Goal: Transaction & Acquisition: Purchase product/service

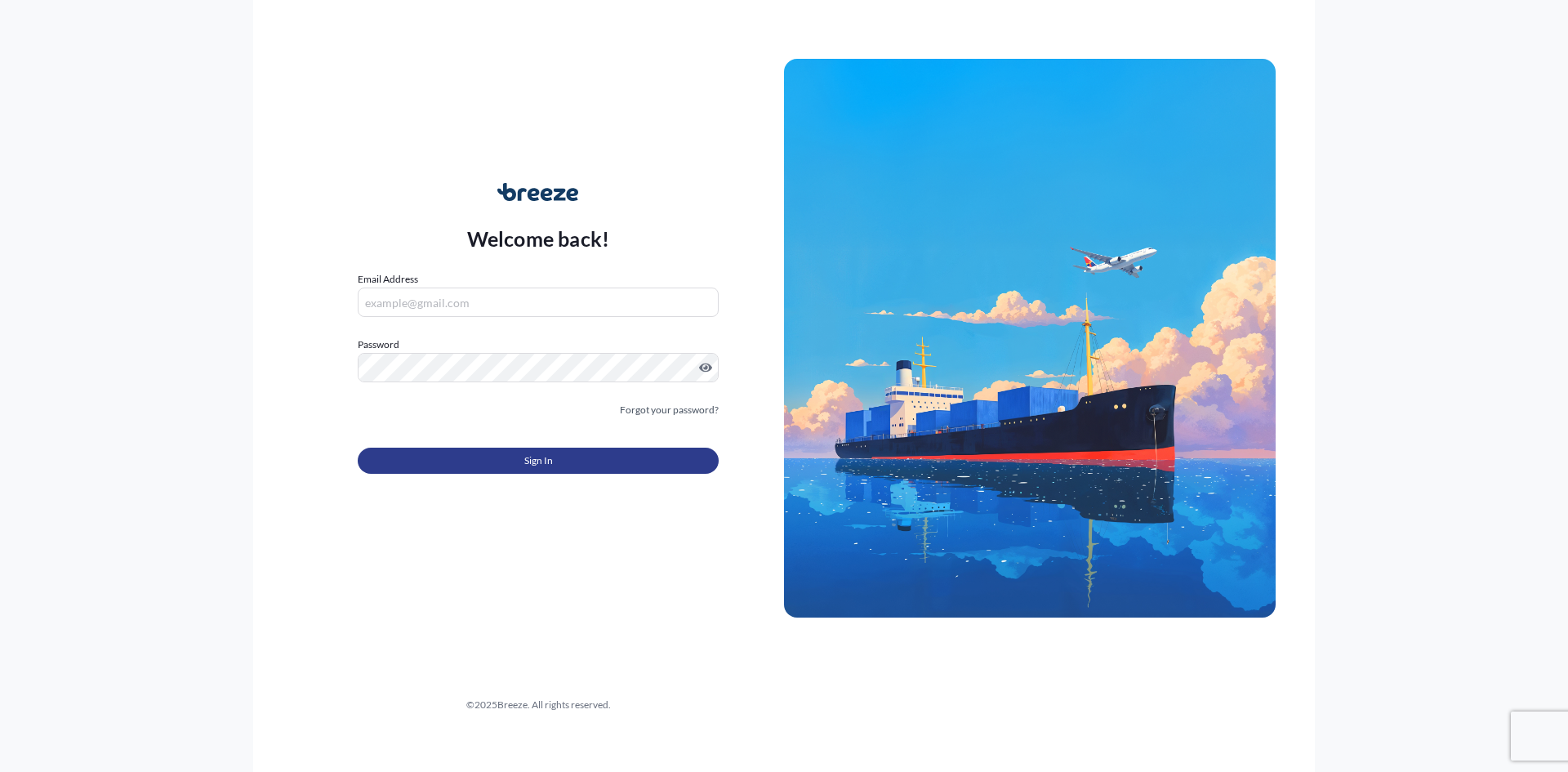
type input "[EMAIL_ADDRESS][DOMAIN_NAME]"
click at [534, 460] on span "Sign In" at bounding box center [538, 460] width 28 height 16
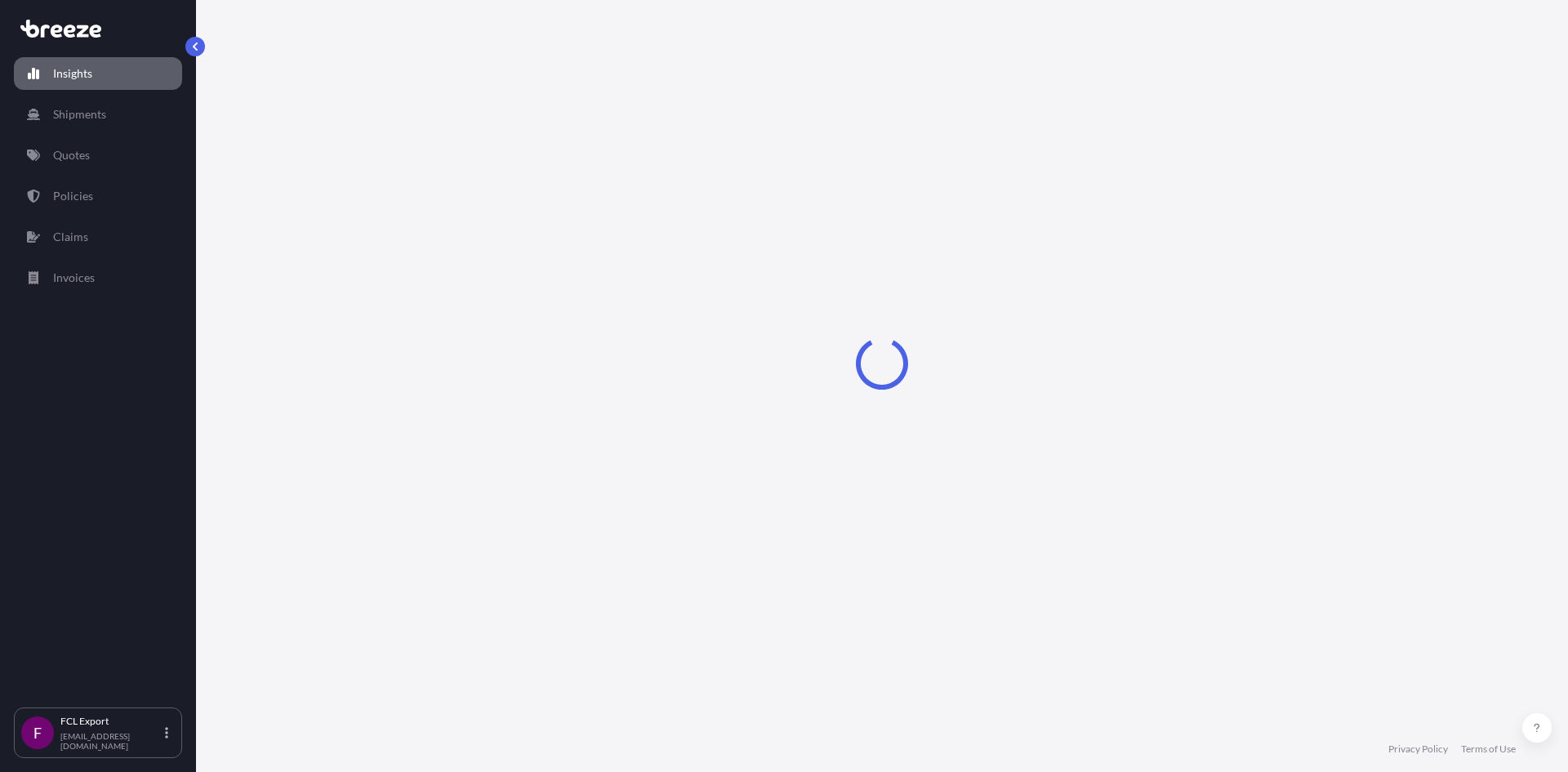
select select "2025"
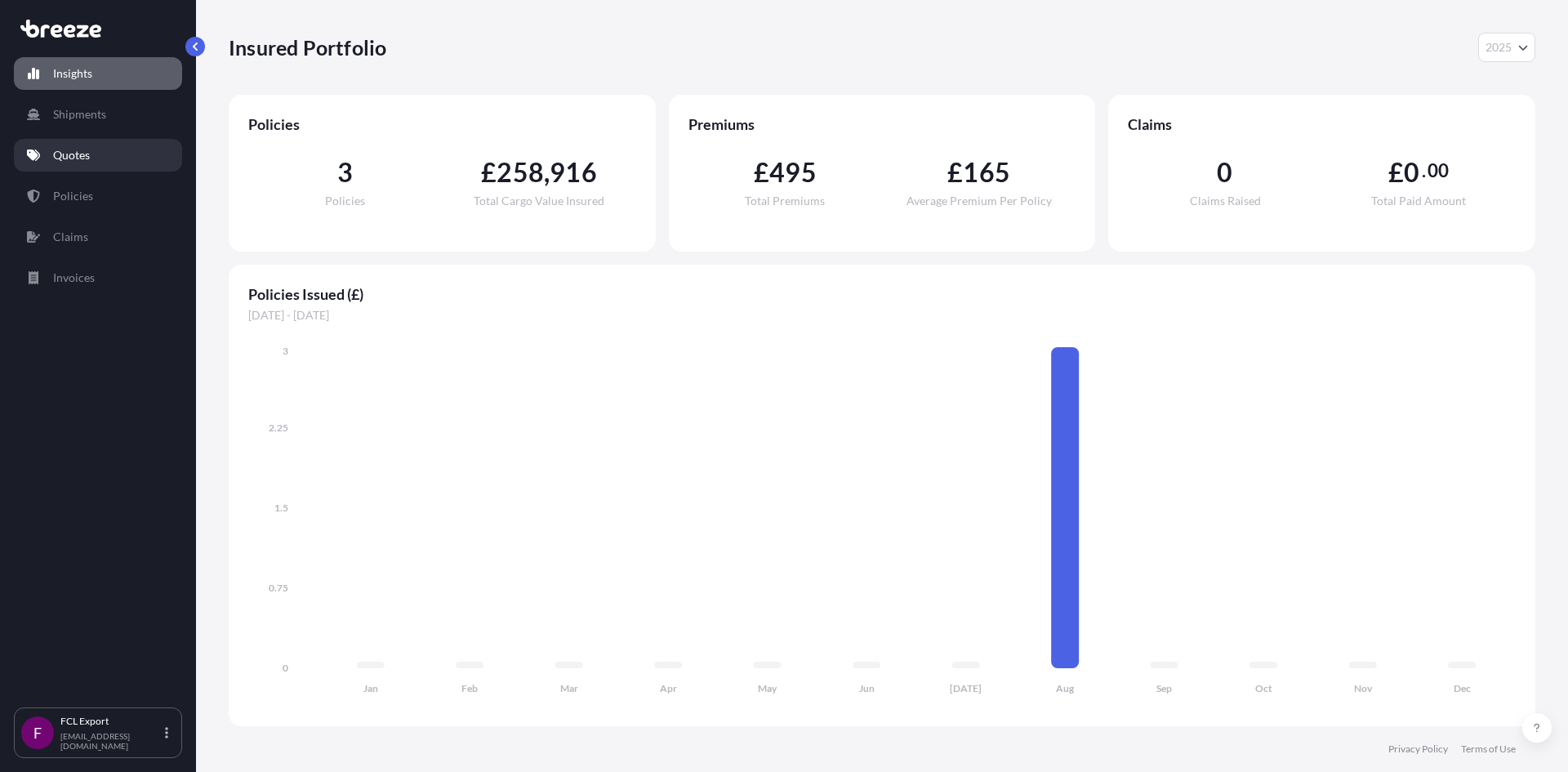
click at [85, 160] on p "Quotes" at bounding box center [72, 155] width 37 height 16
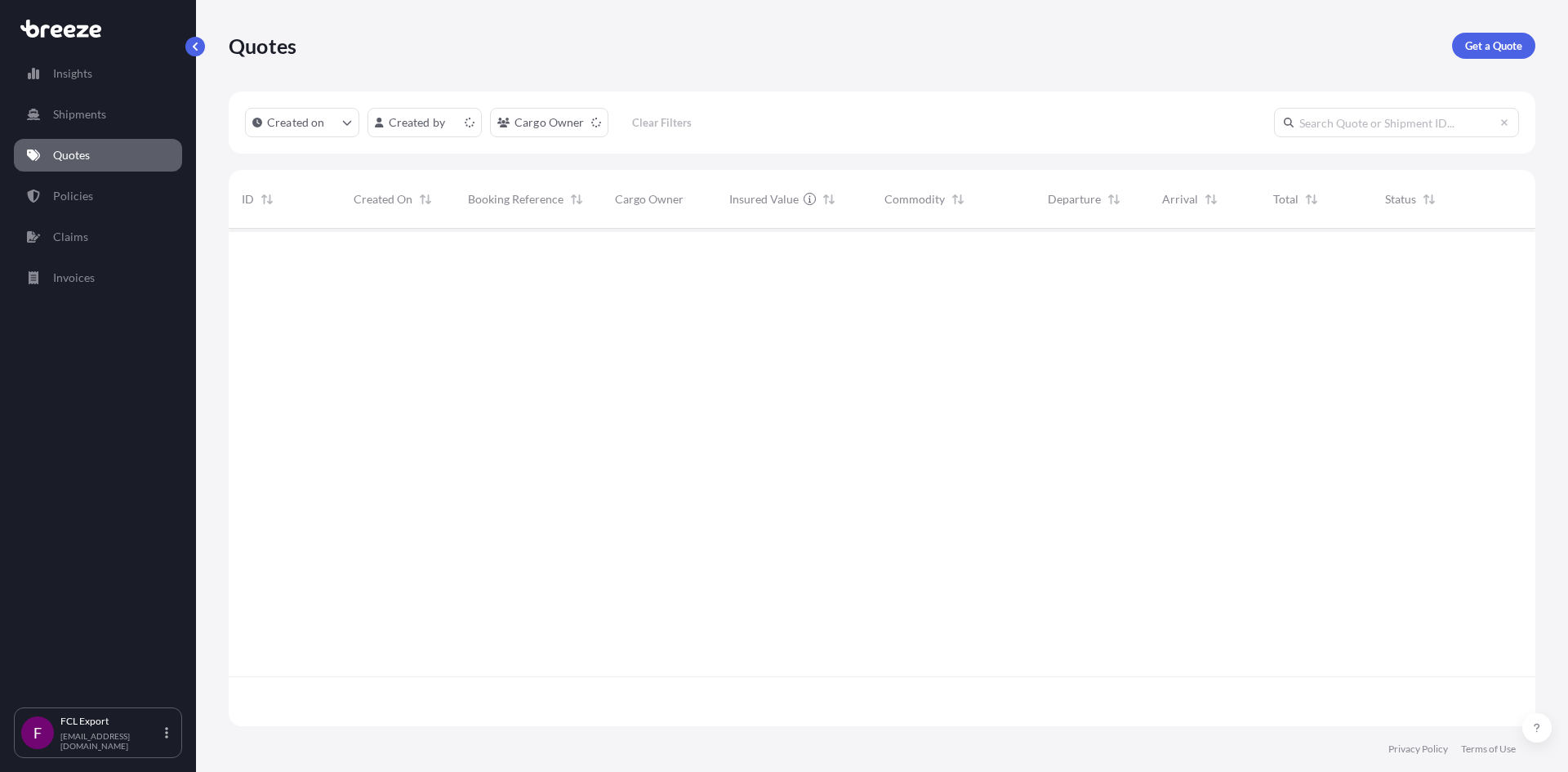
scroll to position [494, 1295]
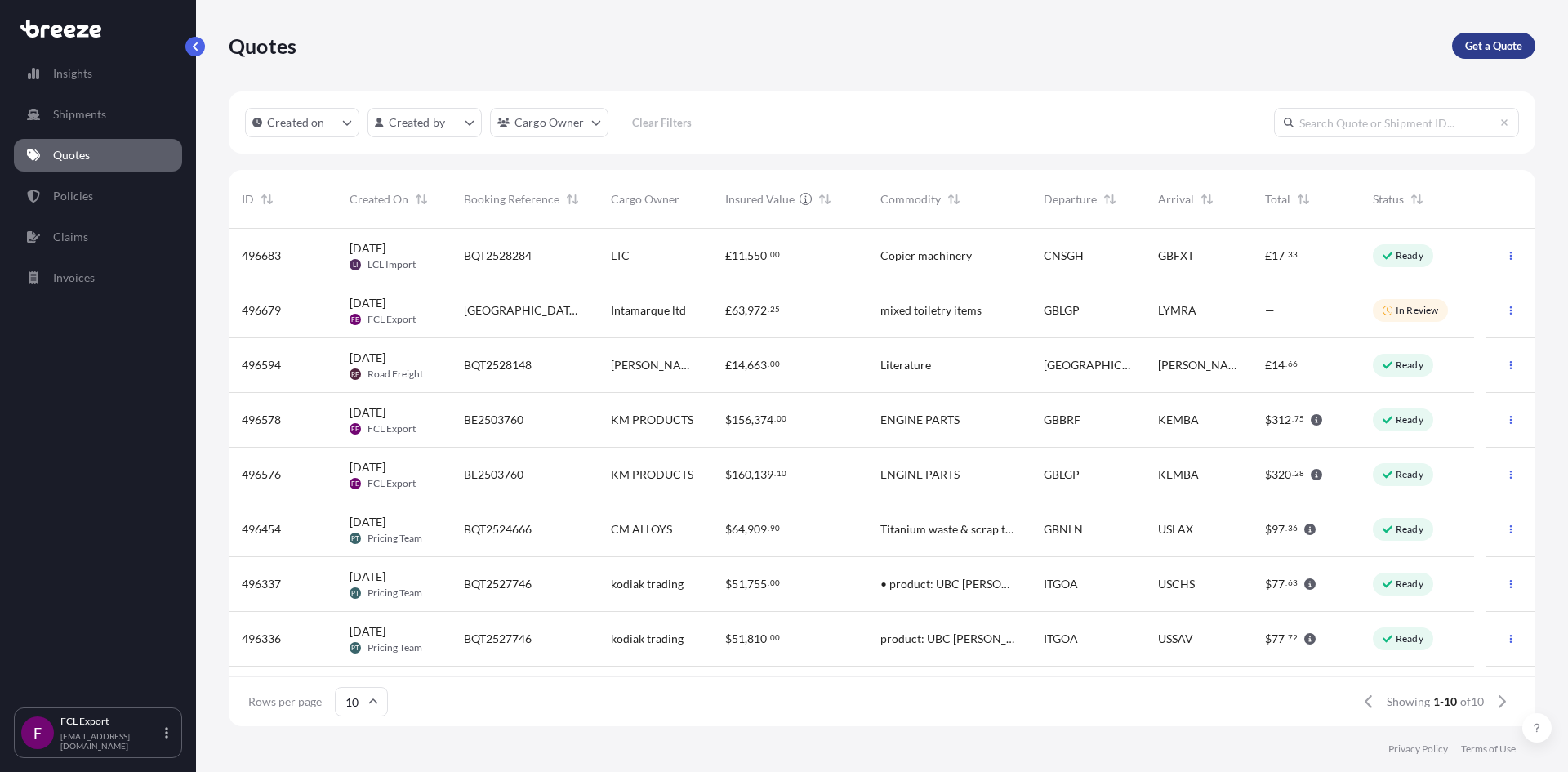
click at [1486, 51] on p "Get a Quote" at bounding box center [1493, 45] width 58 height 16
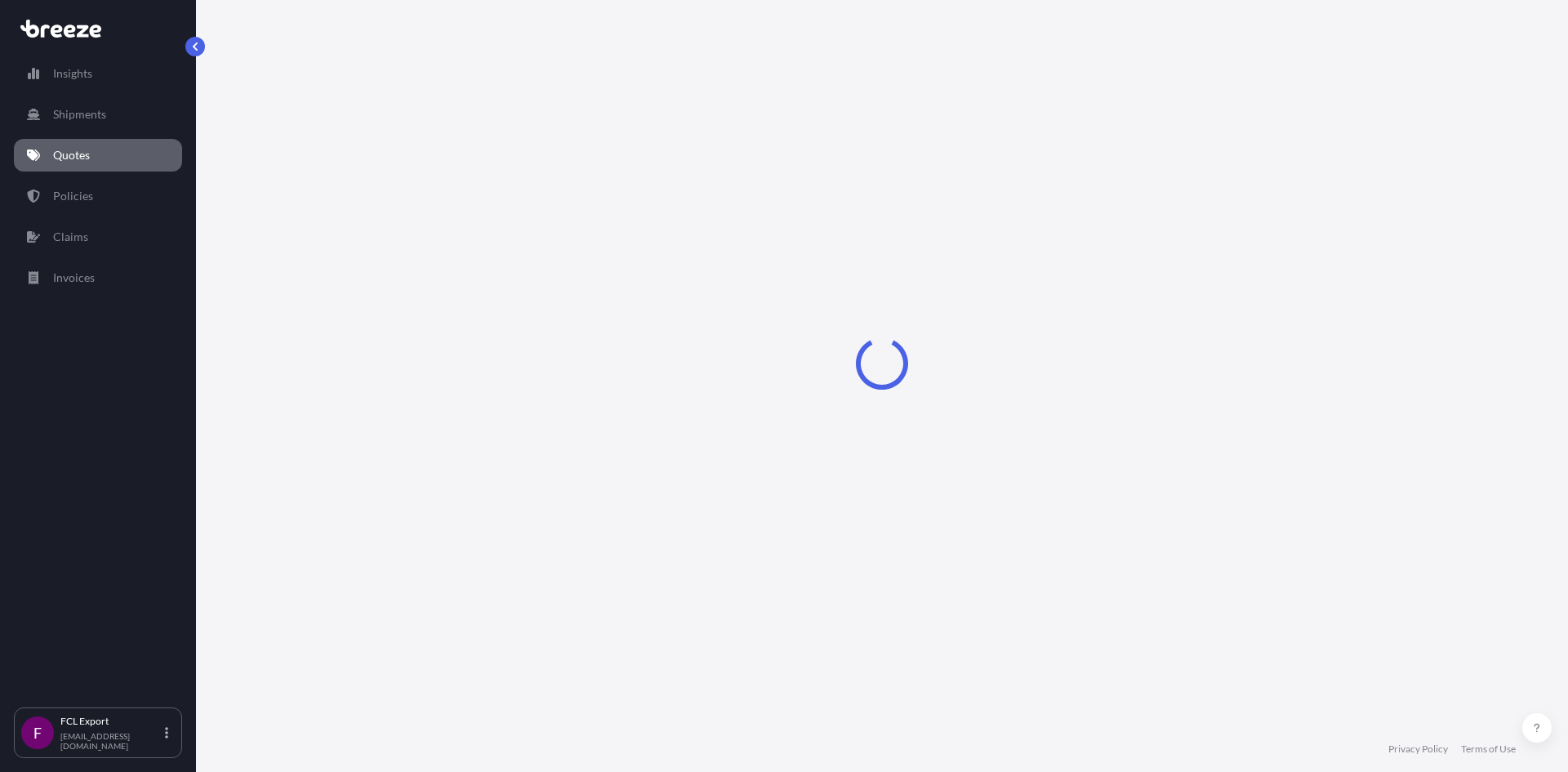
select select "Sea"
select select "1"
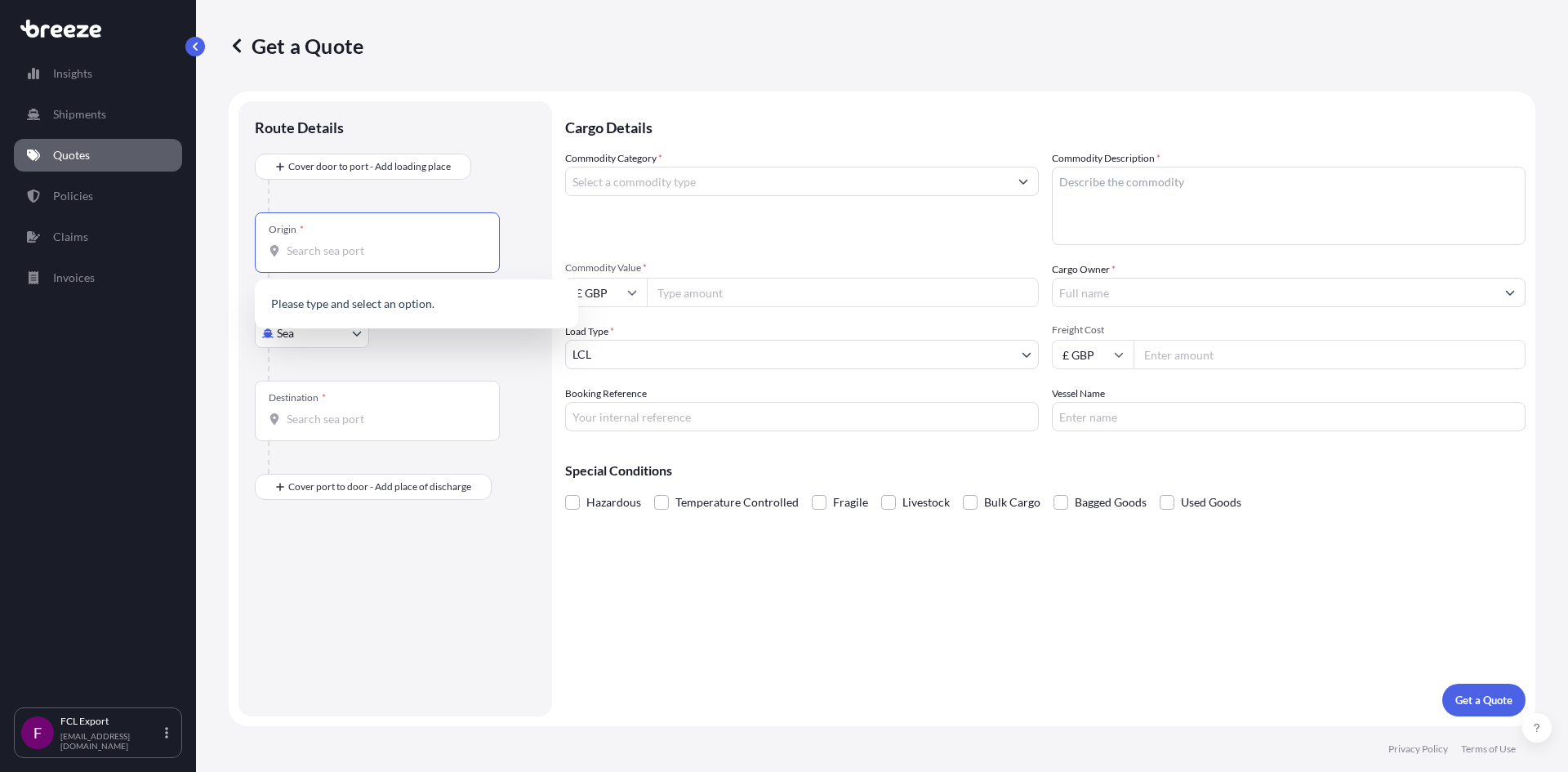
click at [367, 254] on input "Origin *" at bounding box center [383, 251] width 193 height 16
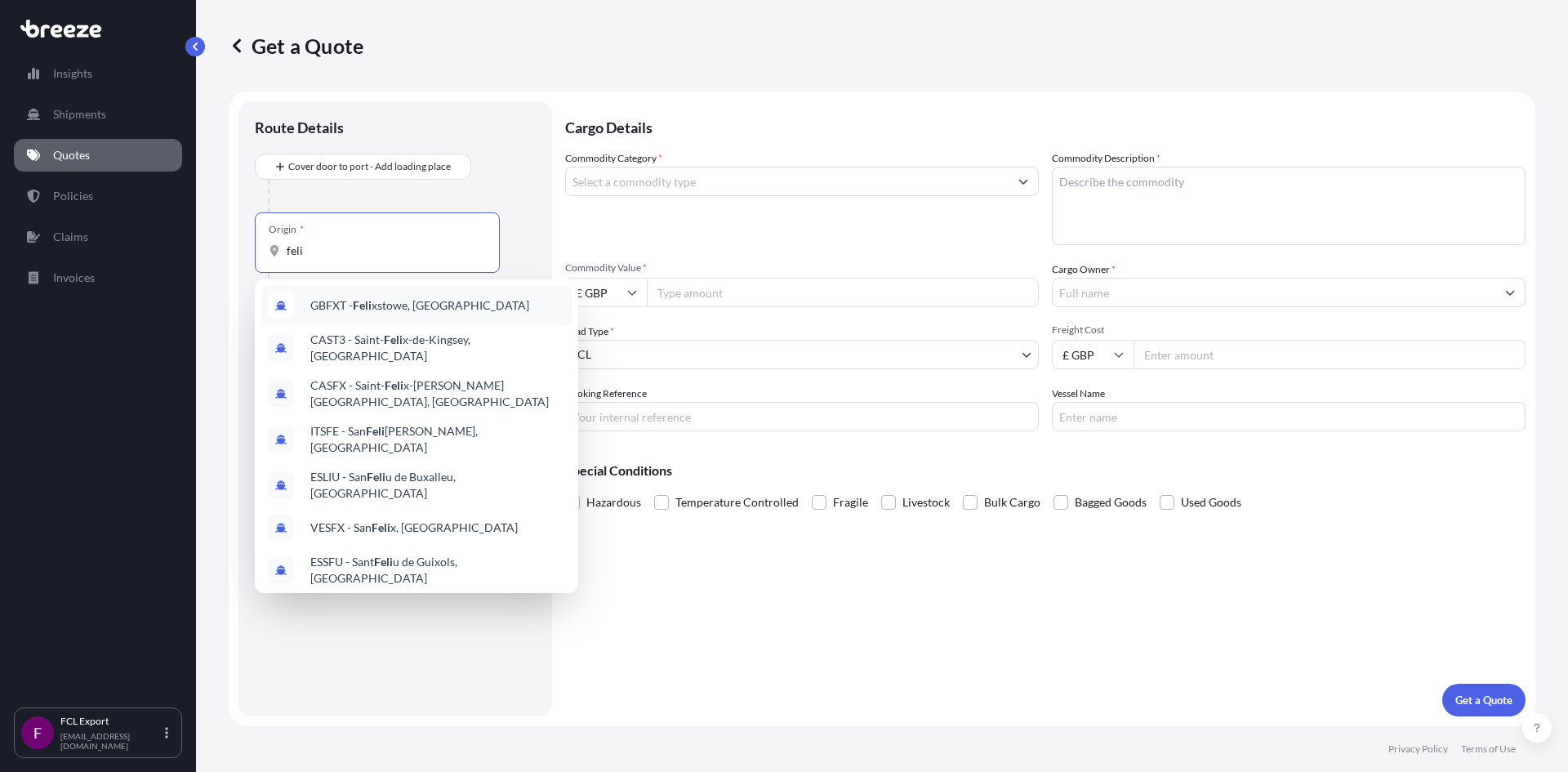
click at [393, 308] on span "GBFXT - Feli xstowe, [GEOGRAPHIC_DATA]" at bounding box center [419, 305] width 219 height 16
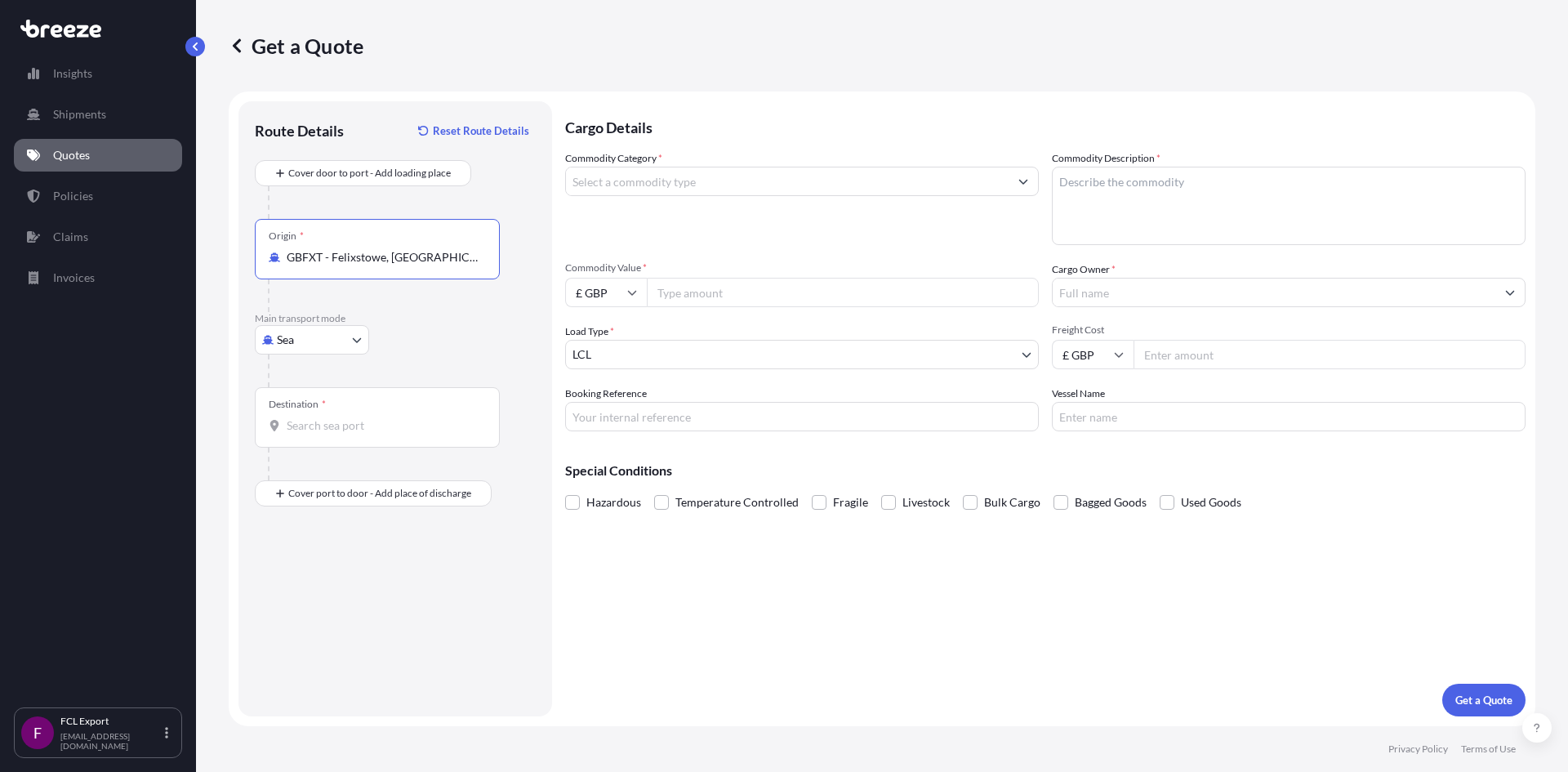
type input "GBFXT - Felixstowe, [GEOGRAPHIC_DATA]"
click at [352, 428] on input "Destination *" at bounding box center [383, 426] width 193 height 16
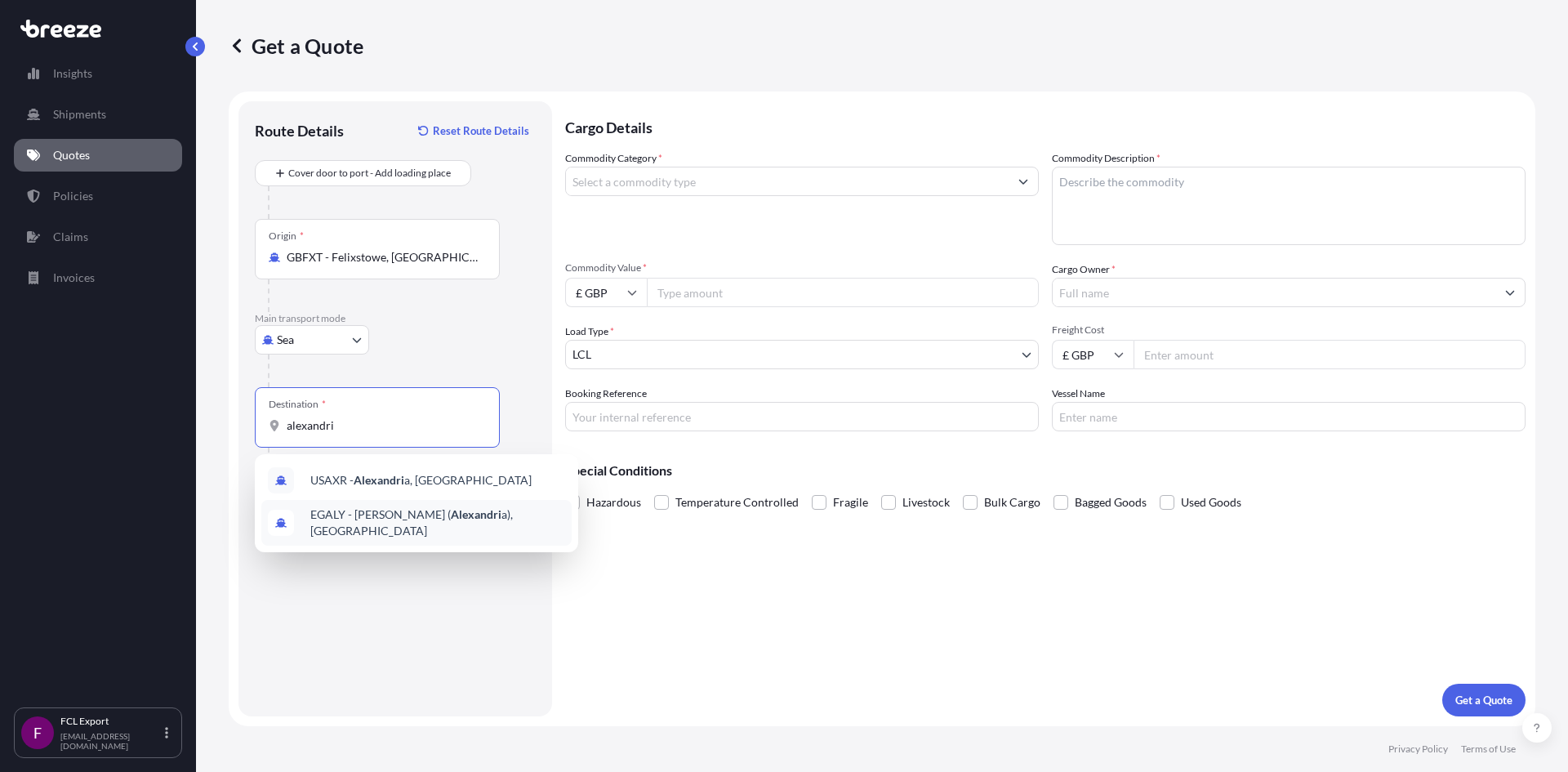
click at [412, 523] on span "EGALY - [PERSON_NAME] ( [PERSON_NAME] a), [GEOGRAPHIC_DATA]" at bounding box center [438, 522] width 255 height 33
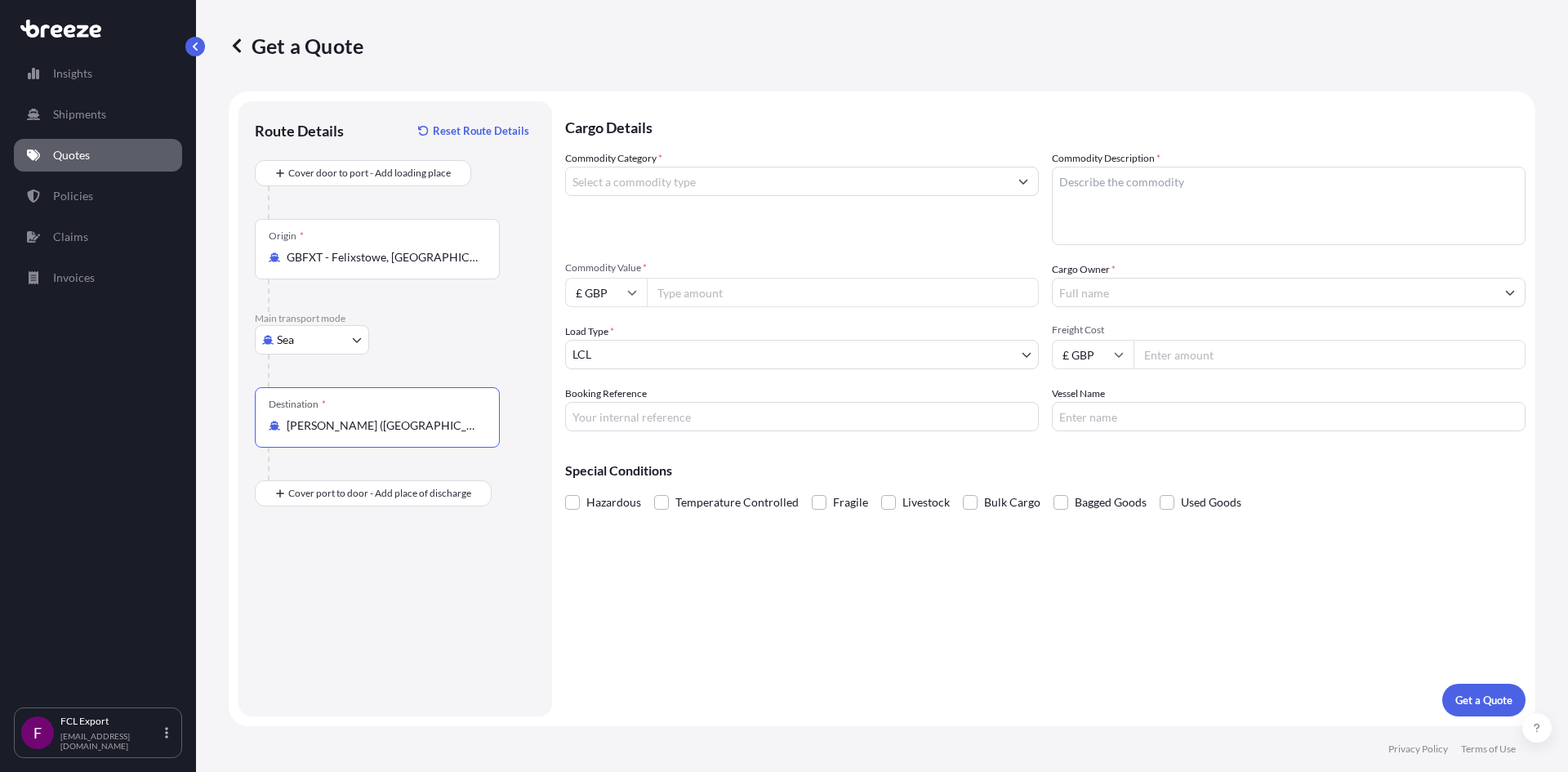
type input "[PERSON_NAME] ([GEOGRAPHIC_DATA]), [GEOGRAPHIC_DATA]"
click at [628, 296] on icon at bounding box center [632, 292] width 10 height 10
click at [611, 336] on div "€ EUR" at bounding box center [606, 337] width 69 height 31
type input "€ EUR"
click at [695, 295] on input "Commodity Value *" at bounding box center [842, 292] width 392 height 29
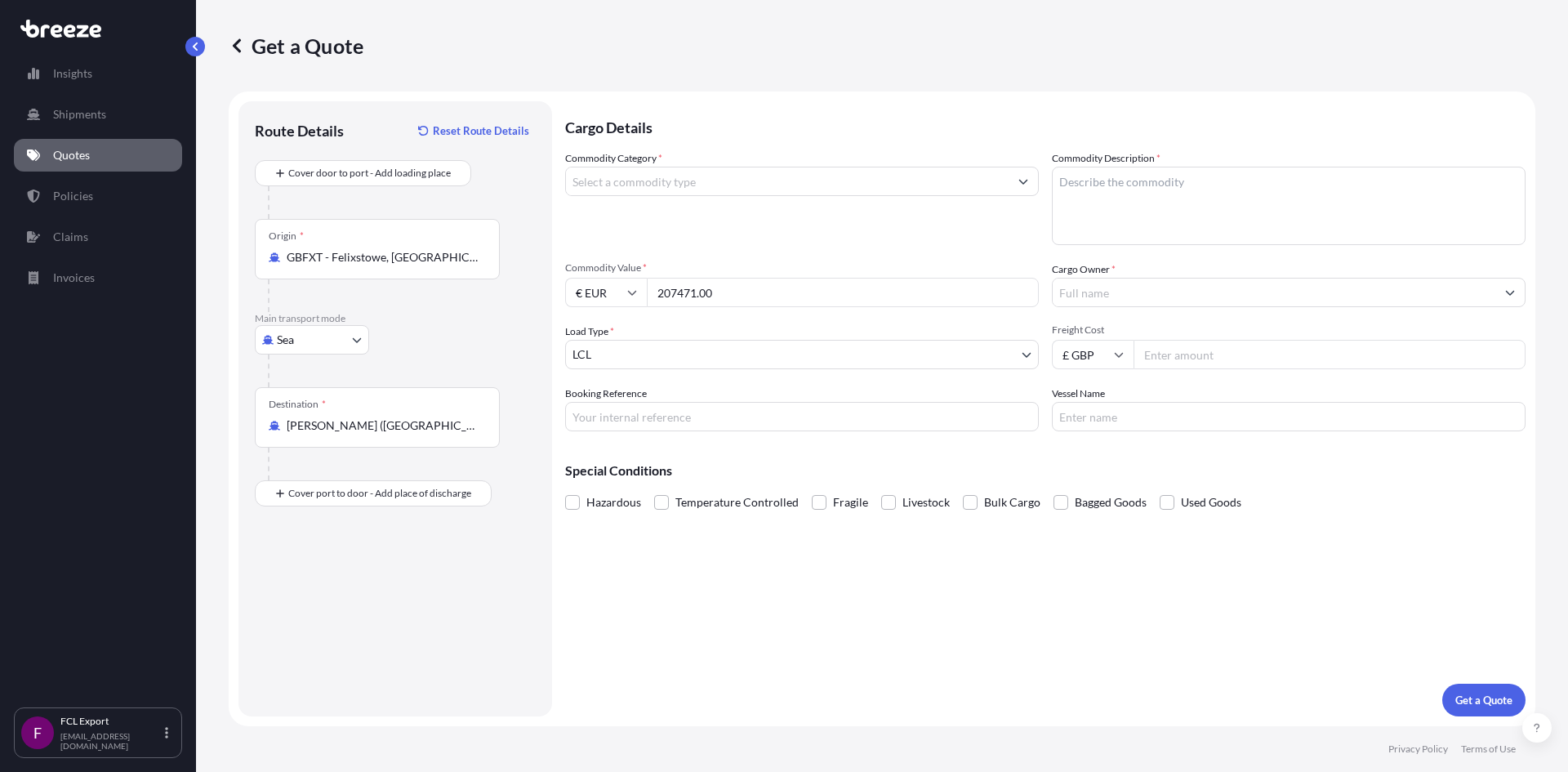
type input "207471.00"
click at [1021, 189] on button "Show suggestions" at bounding box center [1023, 181] width 29 height 29
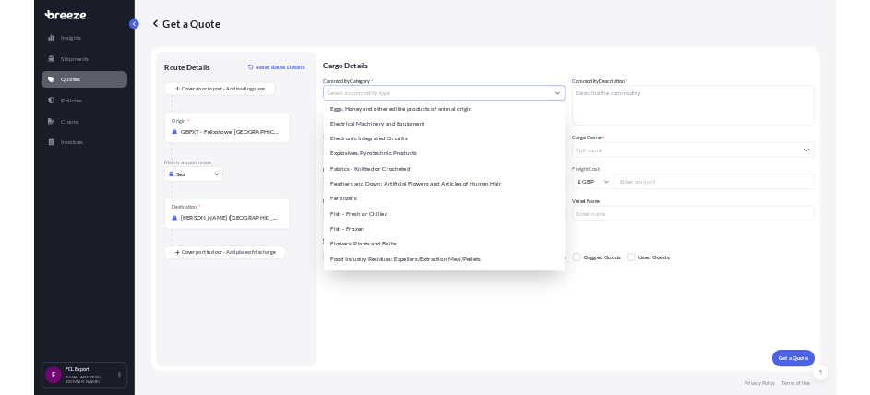
scroll to position [1067, 0]
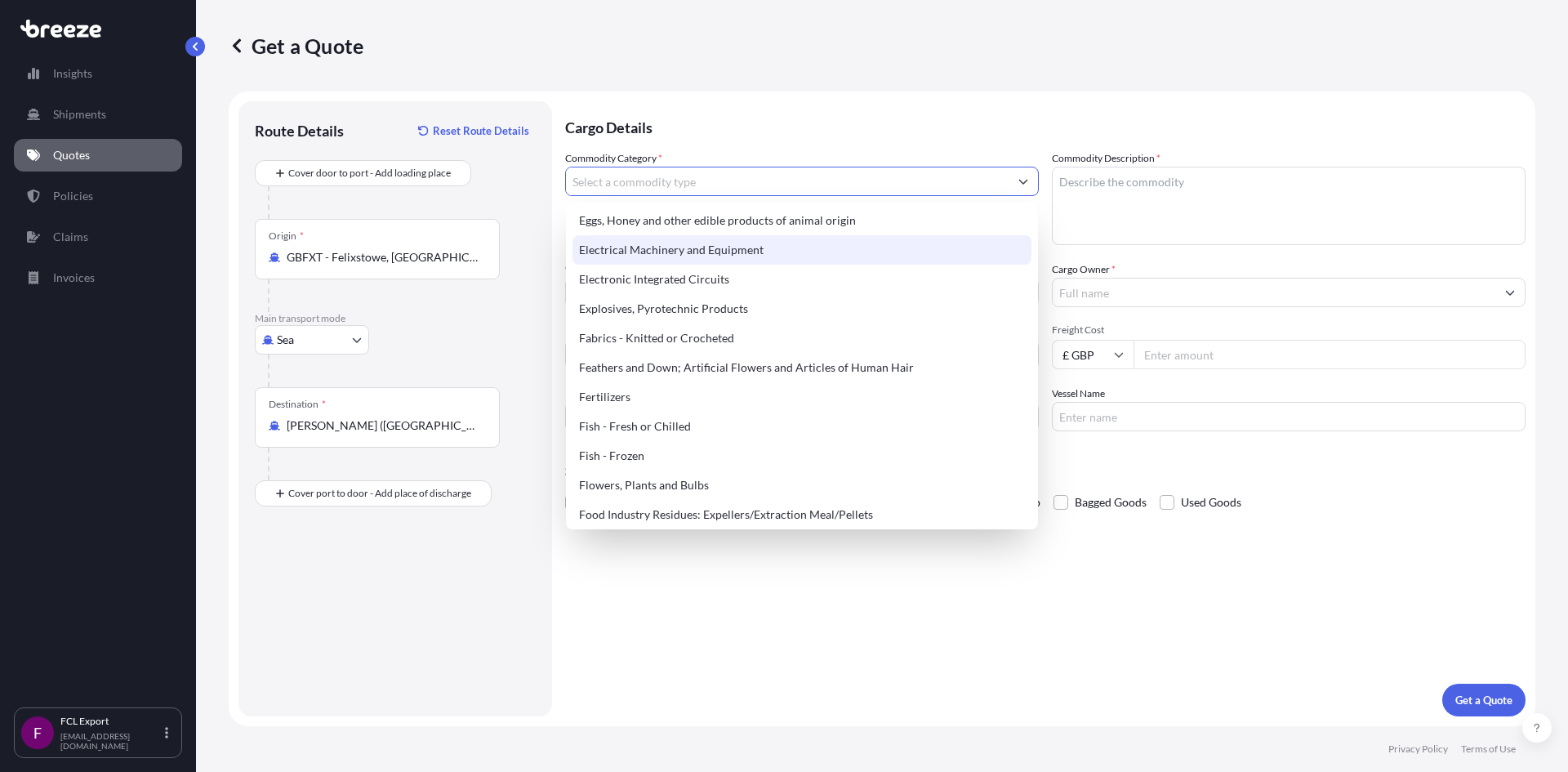
click at [715, 251] on div "Electrical Machinery and Equipment" at bounding box center [802, 250] width 459 height 29
type input "Electrical Machinery and Equipment"
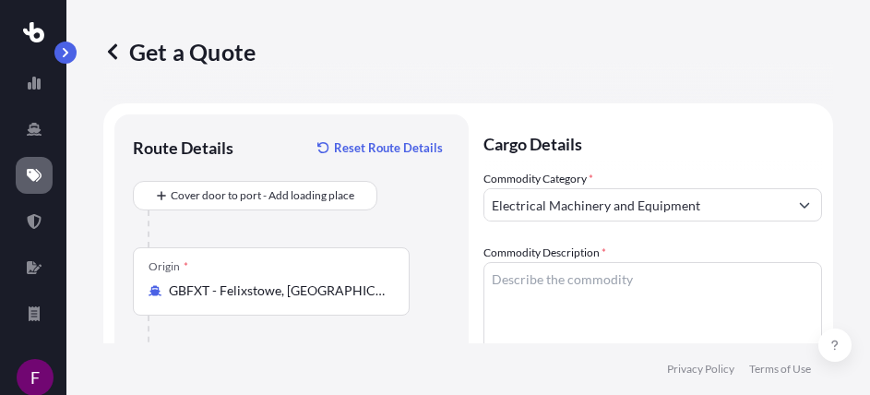
click at [621, 76] on div "Get a Quote" at bounding box center [468, 51] width 730 height 103
paste textarea "CONTAINER NO. CMAU 7055910 SEAL NO. 013939 QTY 1100 TENSABARRIERS PVC CASSETTES…"
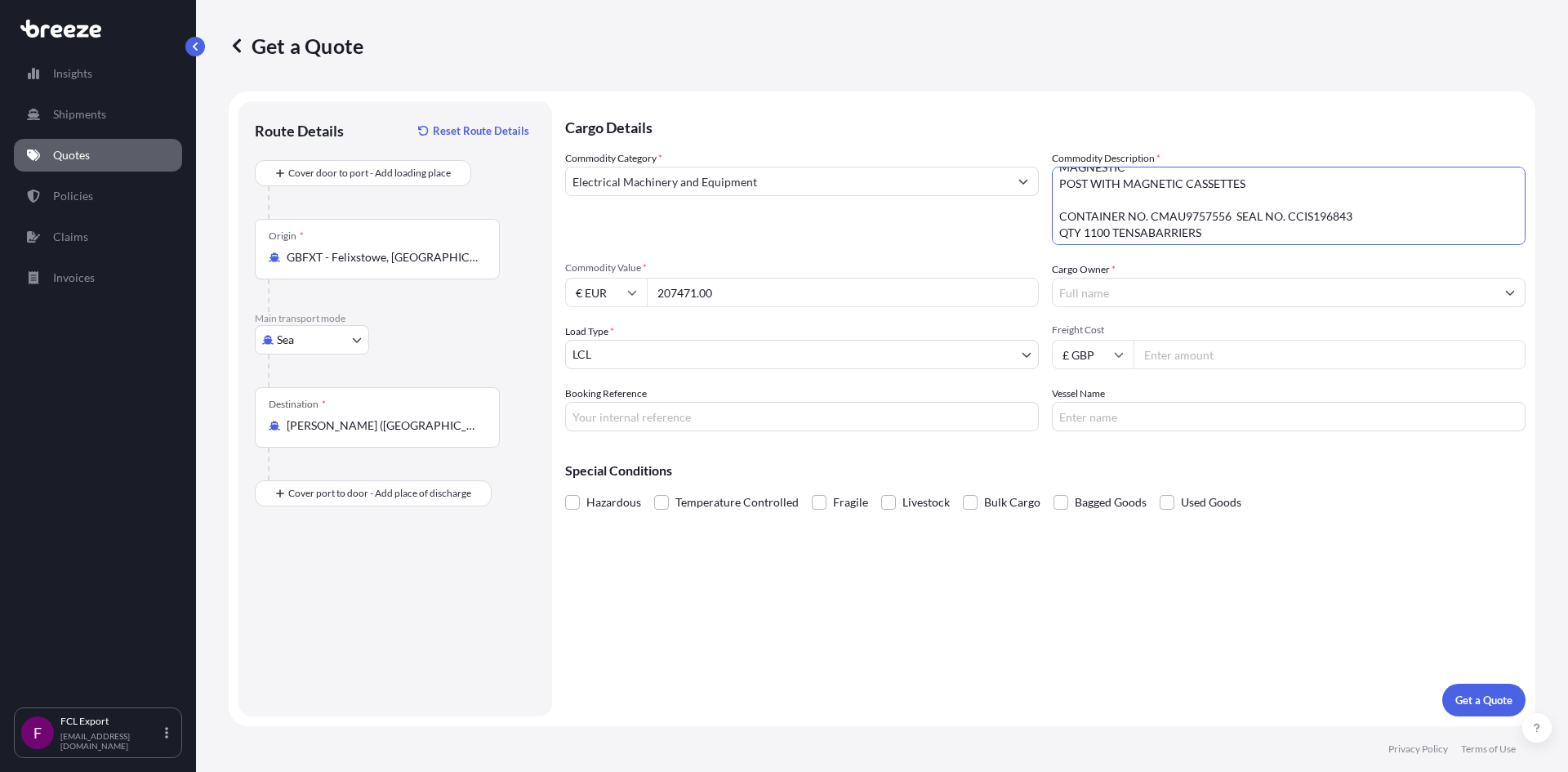
scroll to position [81, 0]
click at [1157, 203] on textarea "CONTAINER NO. CMAU 7055910 SEAL NO. 013939 QTY 1100 TENSABARRIERS PVC CASSETTES…" at bounding box center [1287, 205] width 473 height 79
type textarea "CONTAINER NO. CMAU 7055910 SEAL NO. 013939 QTY 1100 TENSABARRIERS PVC CASSETTES…"
click at [1014, 354] on body "Insights Shipments Quotes Policies Claims Invoices F FCL Export [EMAIL_ADDRESS]…" at bounding box center [784, 386] width 1568 height 772
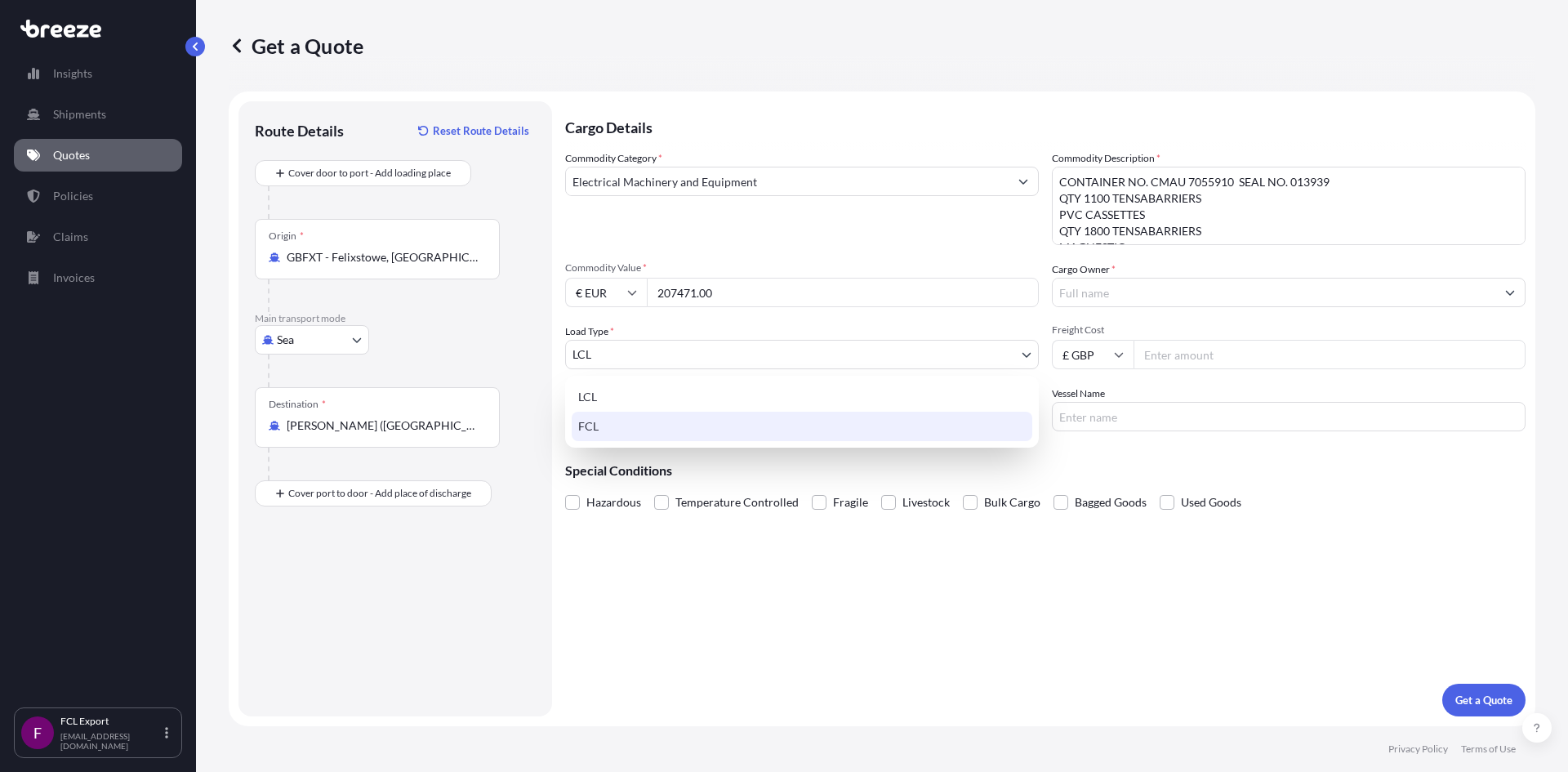
click at [917, 427] on div "FCL" at bounding box center [802, 426] width 460 height 29
select select "2"
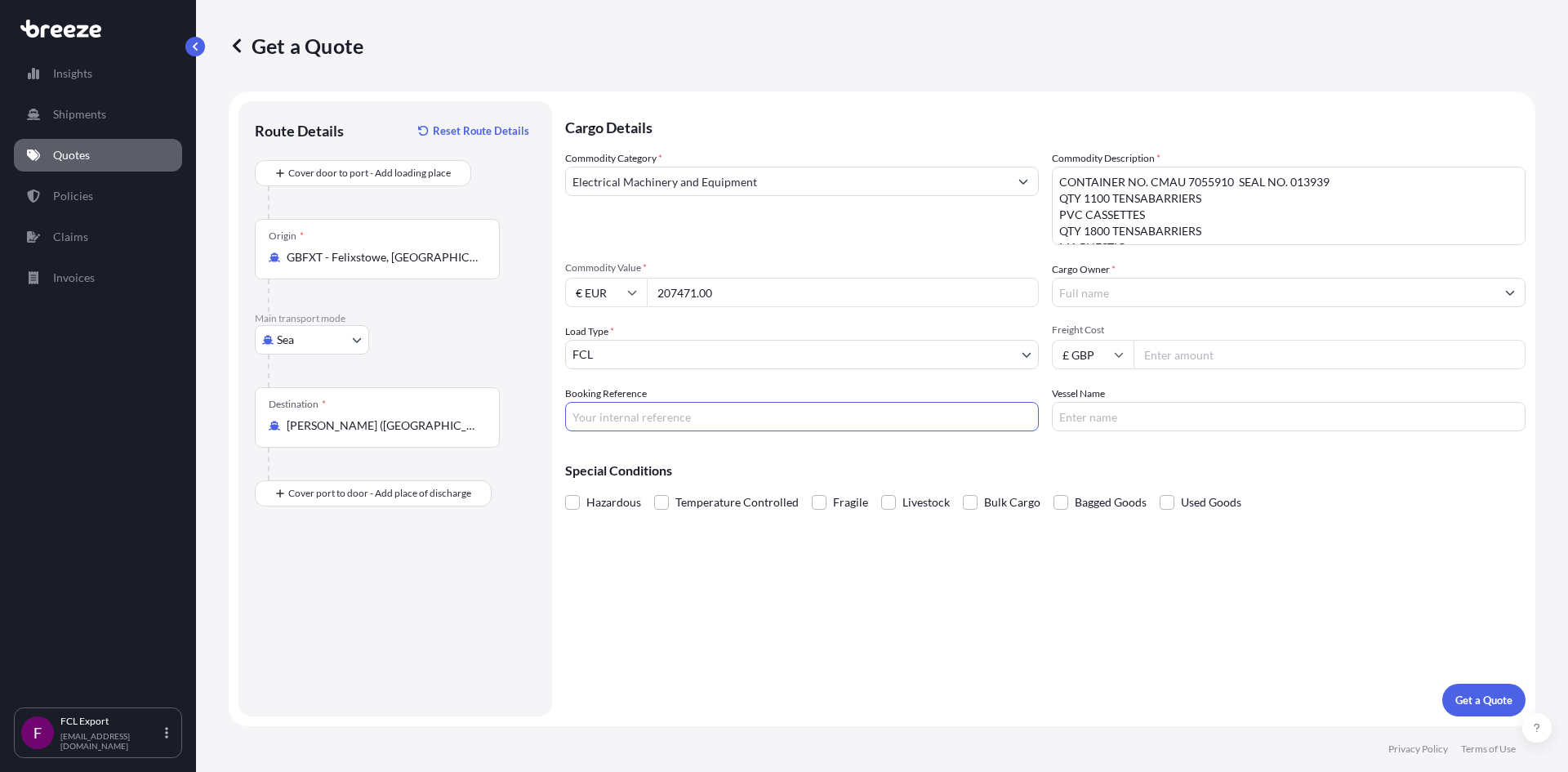
click at [734, 428] on input "Booking Reference" at bounding box center [802, 416] width 473 height 29
type input "BE2503841"
type input "CMA CGM MUSSET"
